Goal: Task Accomplishment & Management: Complete application form

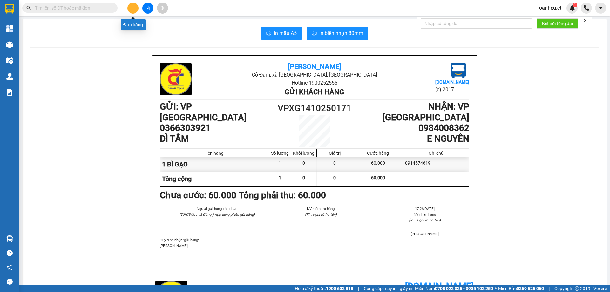
click at [131, 7] on icon "plus" at bounding box center [133, 8] width 4 height 4
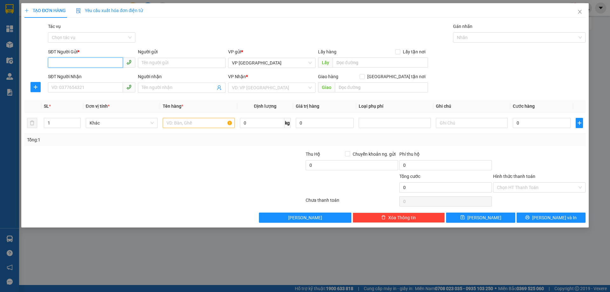
click at [80, 66] on input "SĐT Người Gửi *" at bounding box center [85, 63] width 75 height 10
type input "0973057773"
click at [87, 81] on div "0973057773 0973057773" at bounding box center [91, 75] width 87 height 13
click at [93, 63] on input "0973057773" at bounding box center [85, 63] width 75 height 10
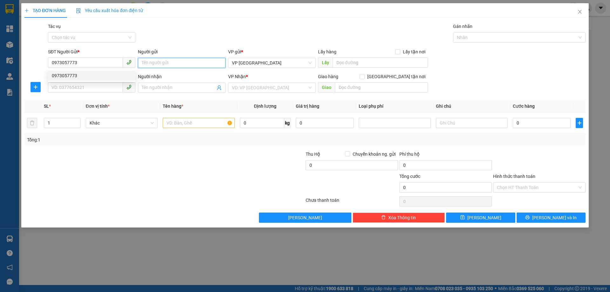
click at [140, 58] on input "Người gửi" at bounding box center [181, 63] width 87 height 10
type input "DÌ HÀ"
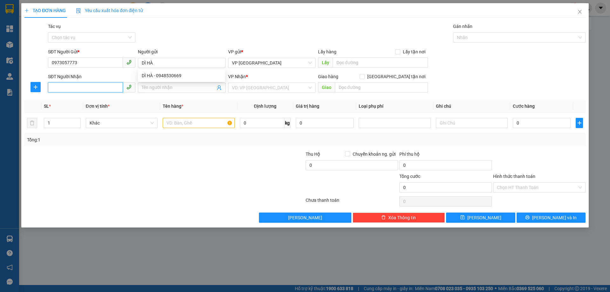
click at [65, 88] on input "SĐT Người Nhận" at bounding box center [85, 87] width 75 height 10
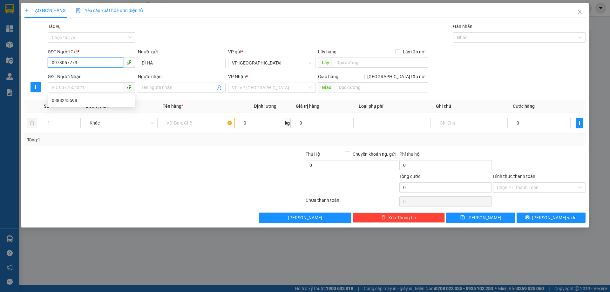
click at [86, 64] on input "0973057773" at bounding box center [85, 63] width 75 height 10
click at [71, 74] on div "0973057773" at bounding box center [92, 75] width 80 height 7
type input "0388245598"
type input "50.000"
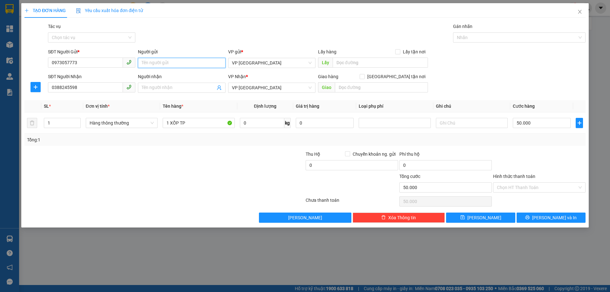
click at [170, 64] on input "Người gửi" at bounding box center [181, 63] width 87 height 10
type input "DÌ HÀ"
click at [180, 88] on input "Người nhận" at bounding box center [178, 87] width 73 height 7
type input "[PERSON_NAME]"
click at [198, 197] on div at bounding box center [164, 201] width 281 height 13
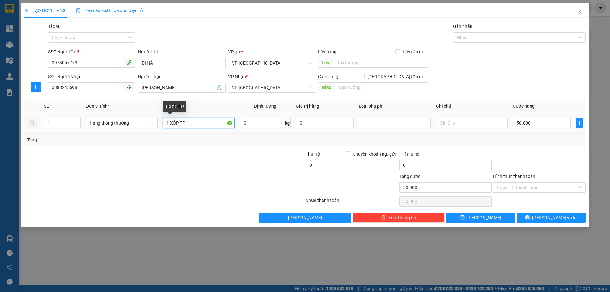
click at [207, 124] on input "1 XỐP TP" at bounding box center [199, 123] width 72 height 10
type input "1"
type input "1 LAPTOP"
click at [536, 124] on input "50.000" at bounding box center [542, 123] width 58 height 10
type input "0"
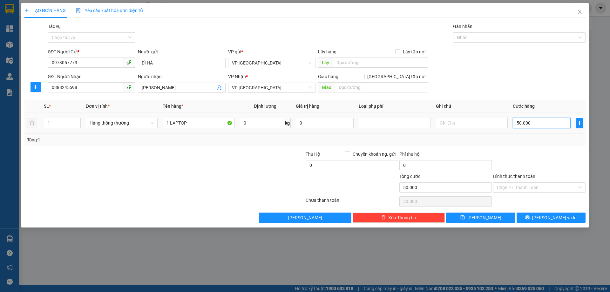
type input "0"
type input "1"
type input "01"
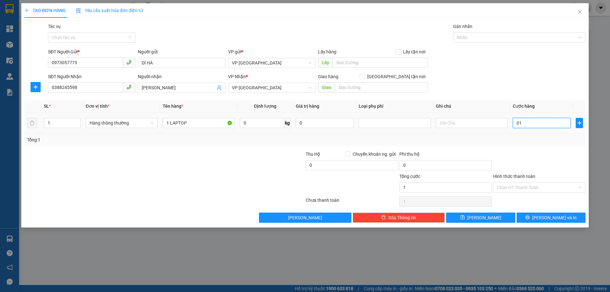
type input "10"
type input "010"
type input "100"
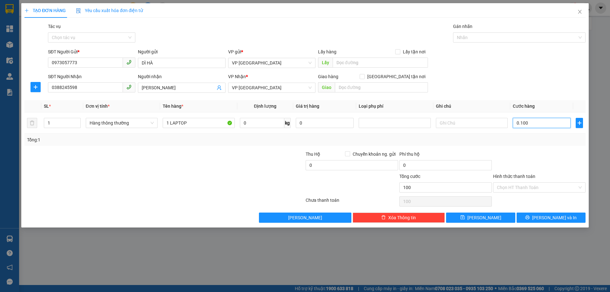
type input "0.100"
type input "100.000"
click at [517, 146] on div "Transit Pickup Surcharge Ids Transit Deliver Surcharge Ids Transit Deliver Surc…" at bounding box center [304, 123] width 561 height 200
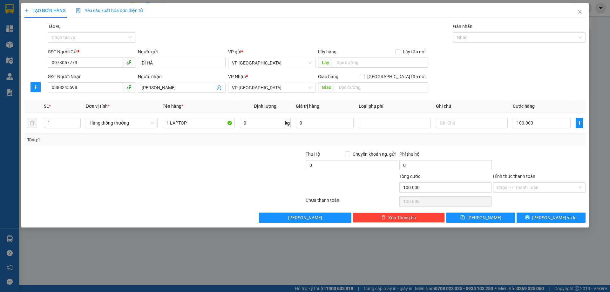
click at [230, 183] on div at bounding box center [258, 184] width 94 height 22
click at [450, 123] on input "text" at bounding box center [472, 123] width 72 height 10
type input "HÀNG DỄ VỠ"
drag, startPoint x: 560, startPoint y: 168, endPoint x: 551, endPoint y: 182, distance: 17.0
click at [560, 168] on div at bounding box center [540, 162] width 94 height 22
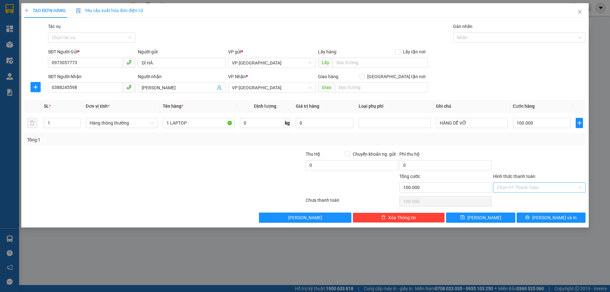
click at [540, 187] on input "Hình thức thanh toán" at bounding box center [537, 188] width 80 height 10
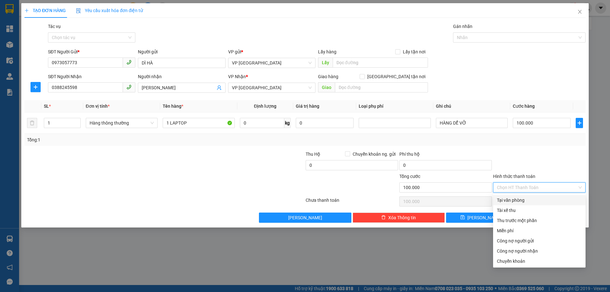
click at [522, 199] on div "Tại văn phòng" at bounding box center [539, 200] width 85 height 7
type input "0"
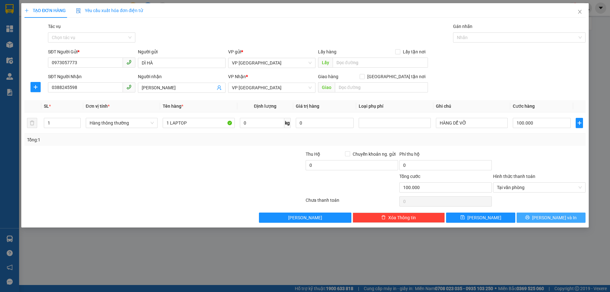
drag, startPoint x: 543, startPoint y: 214, endPoint x: 551, endPoint y: 208, distance: 10.2
click at [543, 213] on button "[PERSON_NAME] và In" at bounding box center [551, 218] width 69 height 10
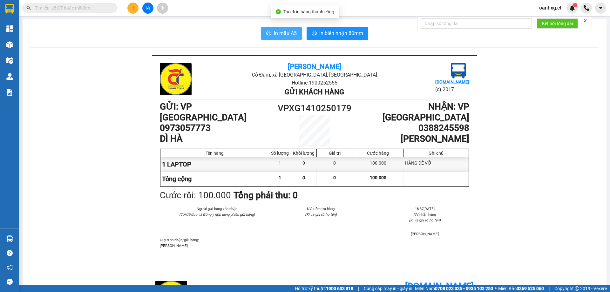
click at [280, 33] on span "In mẫu A5" at bounding box center [285, 33] width 23 height 8
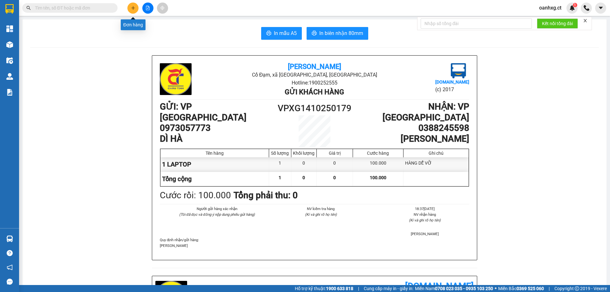
click at [134, 12] on button at bounding box center [132, 8] width 11 height 11
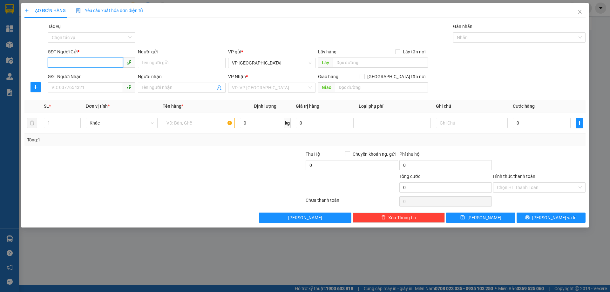
click at [111, 63] on input "SĐT Người Gửi *" at bounding box center [85, 63] width 75 height 10
type input "0987112411"
click at [75, 76] on div "0987112411" at bounding box center [92, 75] width 80 height 7
type input "0865902247"
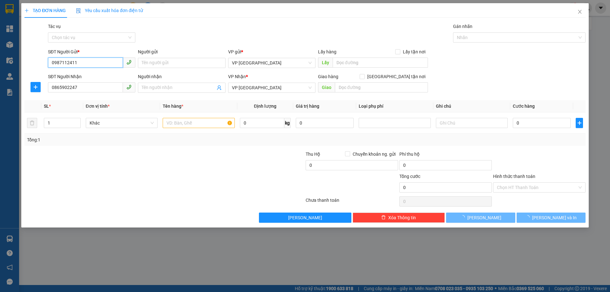
type input "50.000"
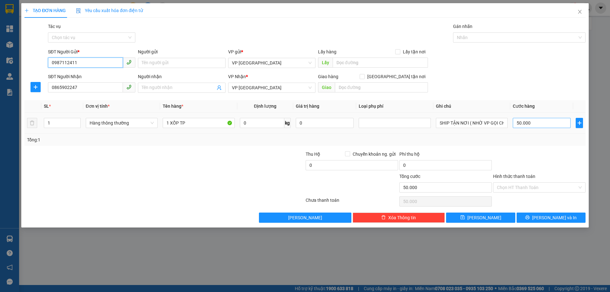
type input "0987112411"
click at [540, 120] on input "50.000" at bounding box center [542, 123] width 58 height 10
type input "0"
type input "04"
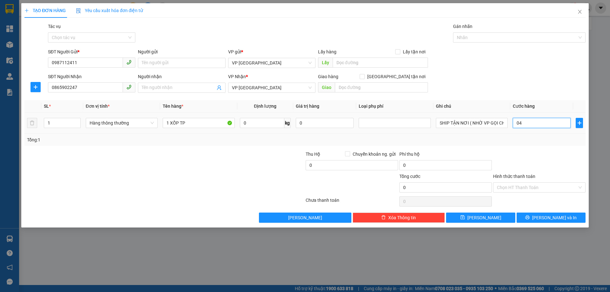
type input "4"
type input "040"
type input "40"
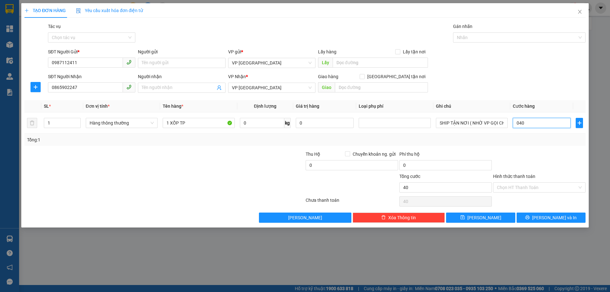
type input "040"
type input "40.000"
click at [509, 146] on div "Transit Pickup Surcharge Ids Transit Deliver Surcharge Ids Transit Deliver Surc…" at bounding box center [304, 123] width 561 height 200
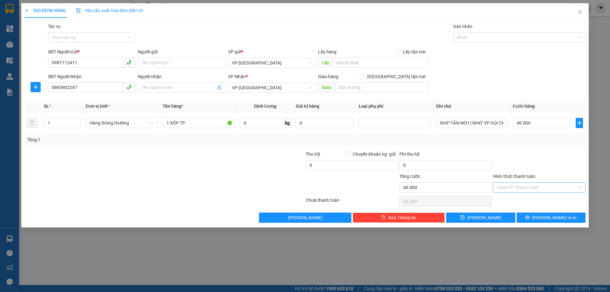
click at [528, 190] on input "Hình thức thanh toán" at bounding box center [537, 188] width 80 height 10
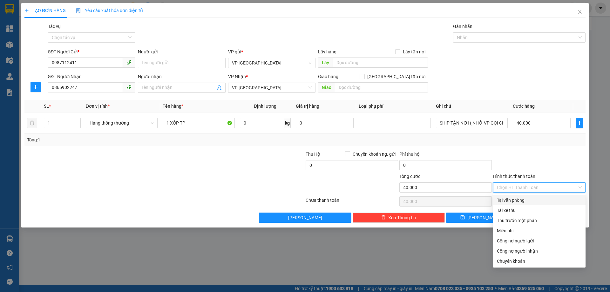
drag, startPoint x: 504, startPoint y: 199, endPoint x: 519, endPoint y: 196, distance: 14.7
click at [505, 199] on div "Tại văn phòng" at bounding box center [539, 200] width 85 height 7
type input "0"
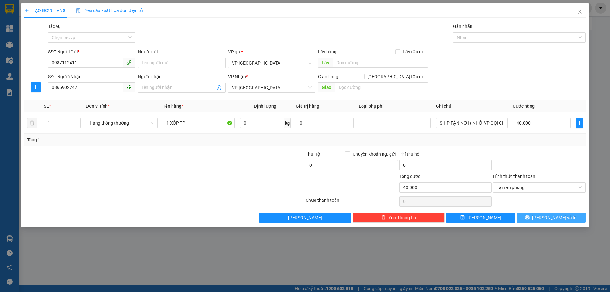
click at [551, 220] on span "[PERSON_NAME] và In" at bounding box center [554, 217] width 44 height 7
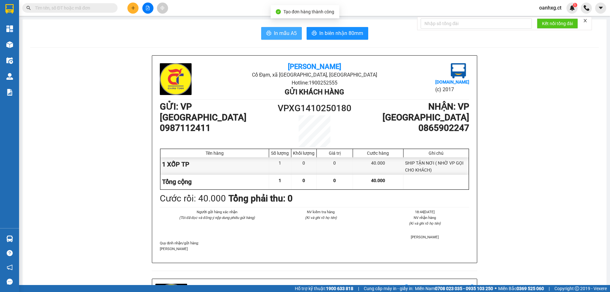
click at [283, 34] on span "In mẫu A5" at bounding box center [285, 33] width 23 height 8
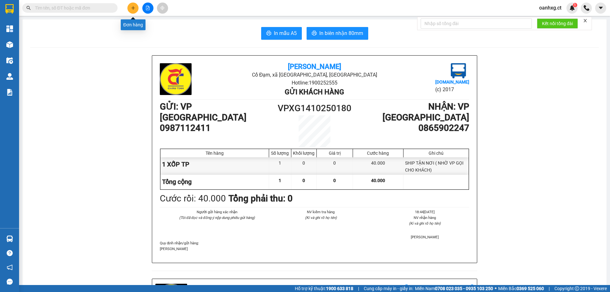
click at [132, 5] on button at bounding box center [132, 8] width 11 height 11
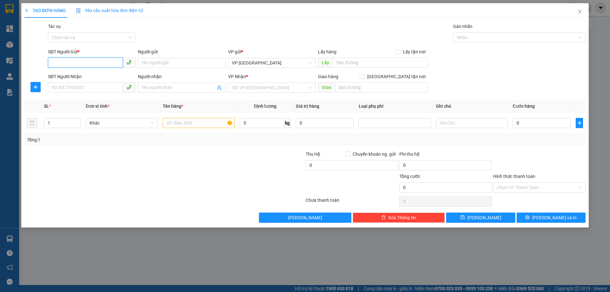
click at [105, 64] on input "SĐT Người Gửi *" at bounding box center [85, 63] width 75 height 10
type input "0799009191"
click at [87, 86] on input "SĐT Người Nhận" at bounding box center [85, 87] width 75 height 10
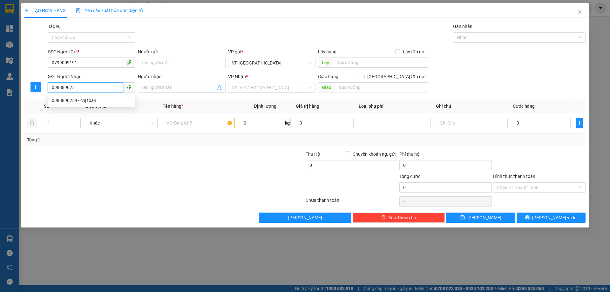
type input "0988890259"
click at [87, 101] on div "0988890259 - chị toàn" at bounding box center [92, 100] width 80 height 7
type input "chị toàn"
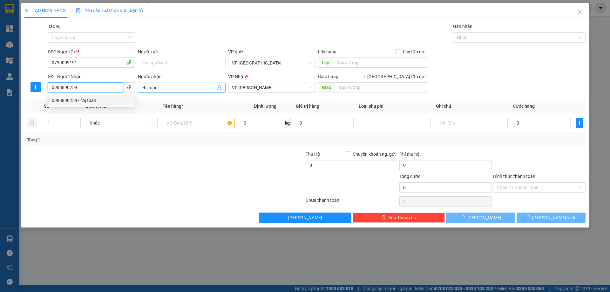
type input "60.000"
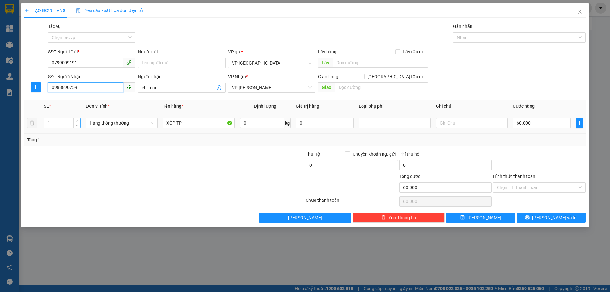
type input "0988890259"
click at [48, 122] on input "1" at bounding box center [62, 123] width 36 height 10
click at [50, 122] on input "1" at bounding box center [62, 123] width 36 height 10
type input "2"
click at [193, 122] on input "XỐP TP" at bounding box center [199, 123] width 72 height 10
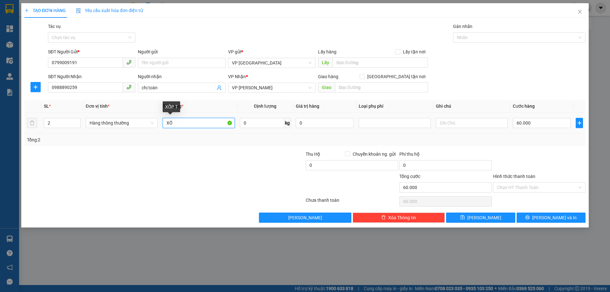
type input "X"
type input "XỐP TP"
click at [543, 125] on input "60.000" at bounding box center [542, 123] width 58 height 10
type input "0"
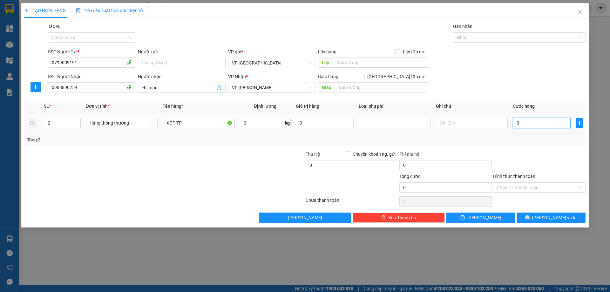
type input "01"
type input "1"
type input "012"
type input "12"
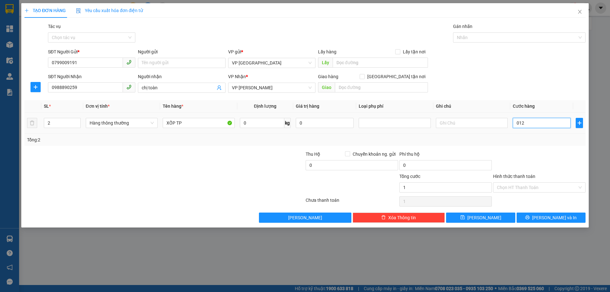
type input "12"
type input "120"
type input "0.120"
type input "120.000"
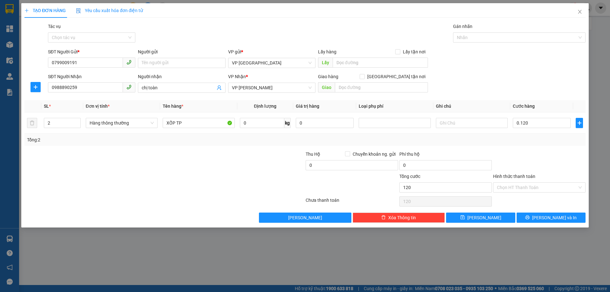
type input "120.000"
click at [520, 150] on div "Transit Pickup Surcharge Ids Transit Deliver Surcharge Ids Transit Deliver Surc…" at bounding box center [304, 123] width 561 height 200
click at [197, 121] on input "XỐP TP" at bounding box center [199, 123] width 72 height 10
type input "XỐP TP + 1 BÌ BƯỞI"
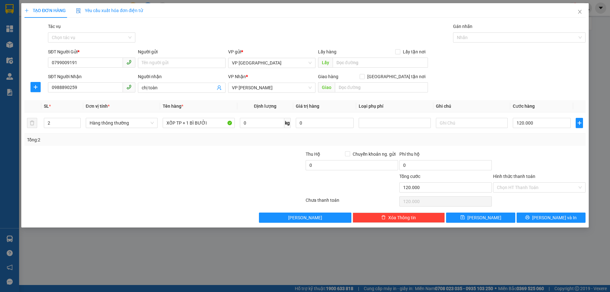
click at [244, 165] on div at bounding box center [258, 162] width 94 height 22
click at [530, 217] on icon "printer" at bounding box center [527, 217] width 4 height 4
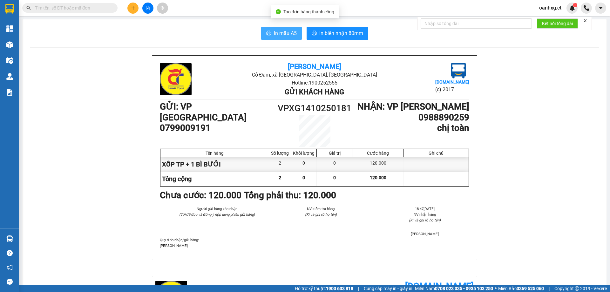
click at [279, 28] on button "In mẫu A5" at bounding box center [281, 33] width 41 height 13
